Goal: Task Accomplishment & Management: Use online tool/utility

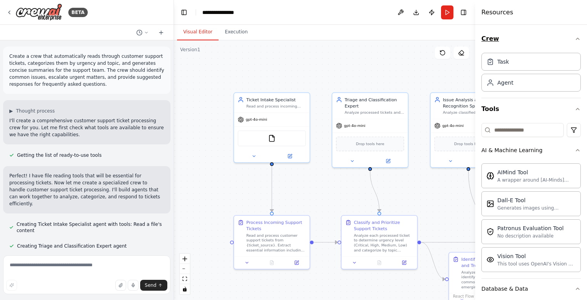
scroll to position [515, 0]
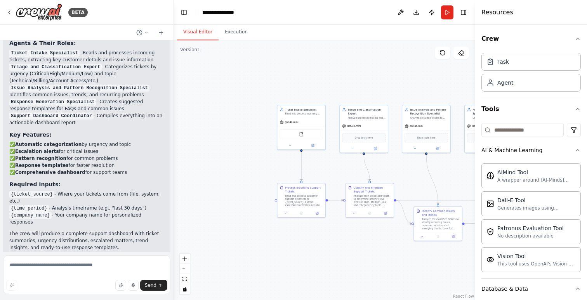
click at [305, 92] on div ".deletable-edge-delete-btn { width: 20px; height: 20px; border: 0px solid #ffff…" at bounding box center [324, 170] width 301 height 260
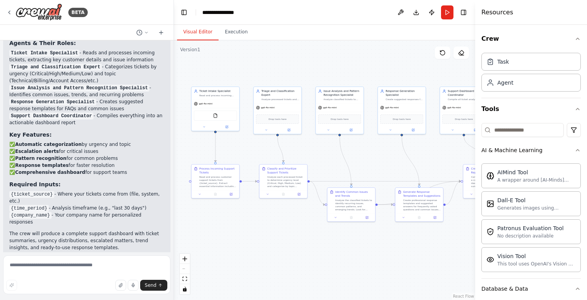
drag, startPoint x: 322, startPoint y: 162, endPoint x: 233, endPoint y: 145, distance: 90.7
click at [233, 145] on div ".deletable-edge-delete-btn { width: 20px; height: 20px; border: 0px solid #ffff…" at bounding box center [324, 170] width 301 height 260
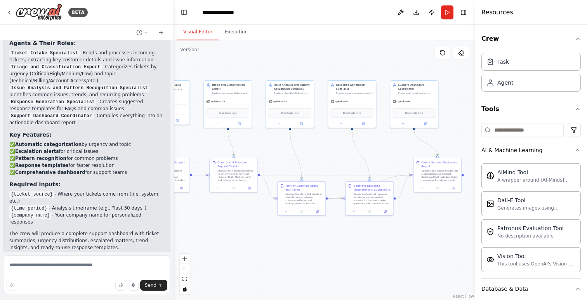
drag, startPoint x: 360, startPoint y: 154, endPoint x: 302, endPoint y: 143, distance: 58.4
click at [302, 143] on div ".deletable-edge-delete-btn { width: 20px; height: 20px; border: 0px solid #ffff…" at bounding box center [324, 170] width 301 height 260
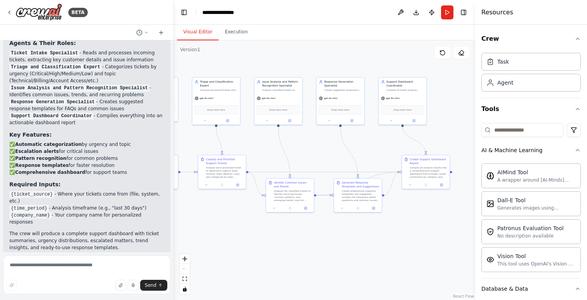
drag, startPoint x: 405, startPoint y: 144, endPoint x: 442, endPoint y: 144, distance: 36.9
click at [442, 144] on div ".deletable-edge-delete-btn { width: 20px; height: 20px; border: 0px solid #ffff…" at bounding box center [324, 170] width 301 height 260
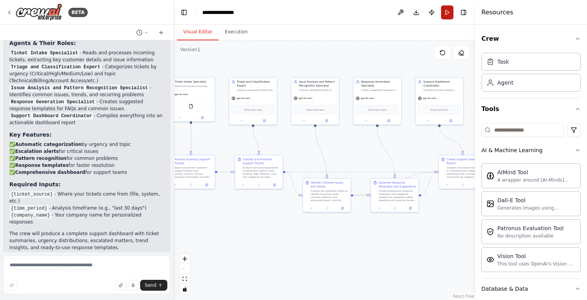
click at [443, 13] on button "Run" at bounding box center [447, 12] width 12 height 14
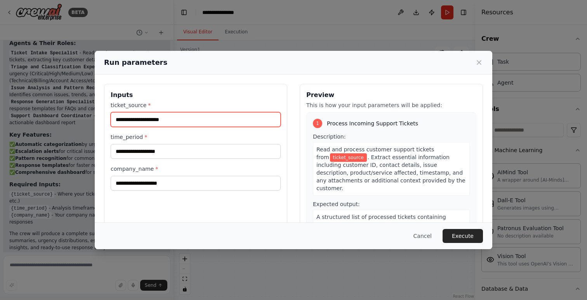
click at [263, 123] on input "ticket_source *" at bounding box center [196, 119] width 170 height 15
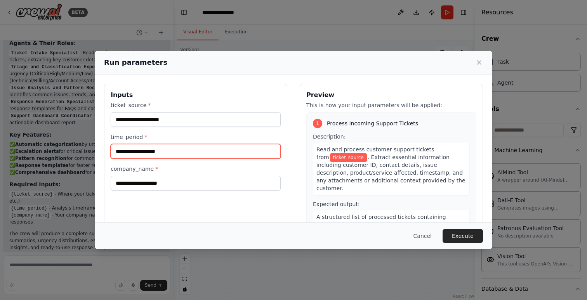
click at [224, 151] on input "time_period *" at bounding box center [196, 151] width 170 height 15
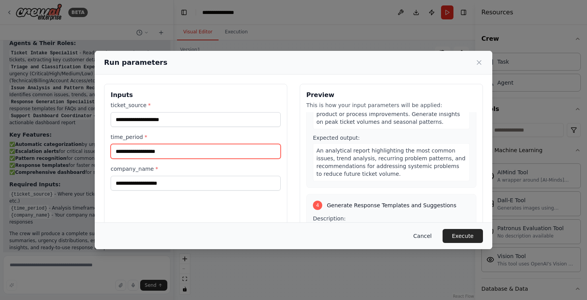
scroll to position [360, 0]
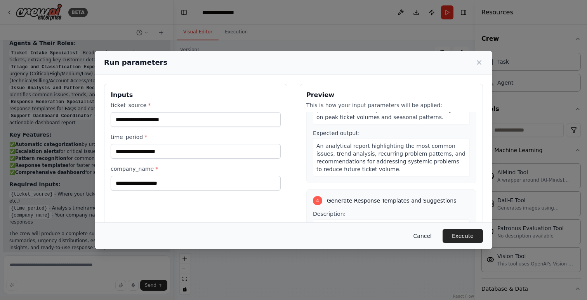
click at [435, 235] on button "Cancel" at bounding box center [422, 236] width 31 height 14
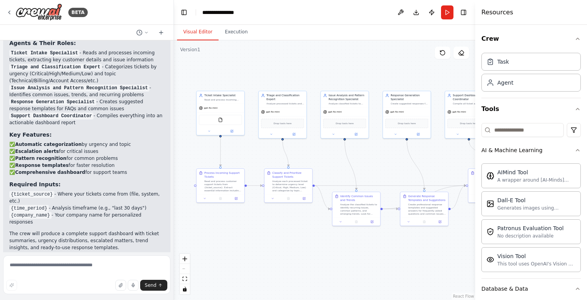
drag, startPoint x: 328, startPoint y: 166, endPoint x: 358, endPoint y: 179, distance: 32.5
click at [358, 180] on div ".deletable-edge-delete-btn { width: 20px; height: 20px; border: 0px solid #ffff…" at bounding box center [324, 170] width 301 height 260
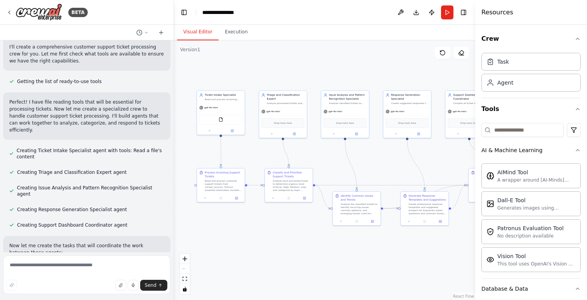
scroll to position [0, 0]
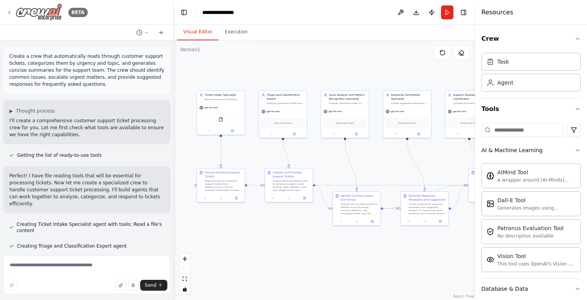
click at [46, 14] on img at bounding box center [39, 11] width 47 height 17
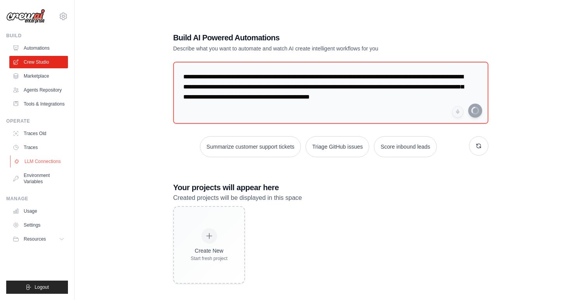
click at [42, 162] on link "LLM Connections" at bounding box center [39, 161] width 59 height 12
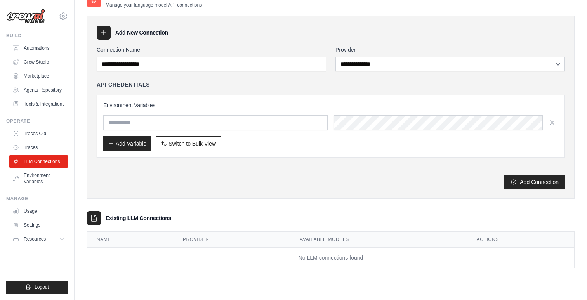
scroll to position [16, 0]
click at [35, 214] on link "Usage" at bounding box center [39, 211] width 59 height 12
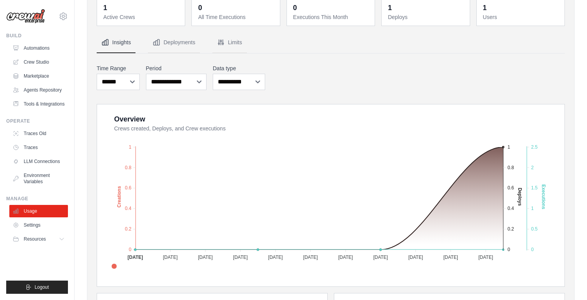
scroll to position [93, 0]
